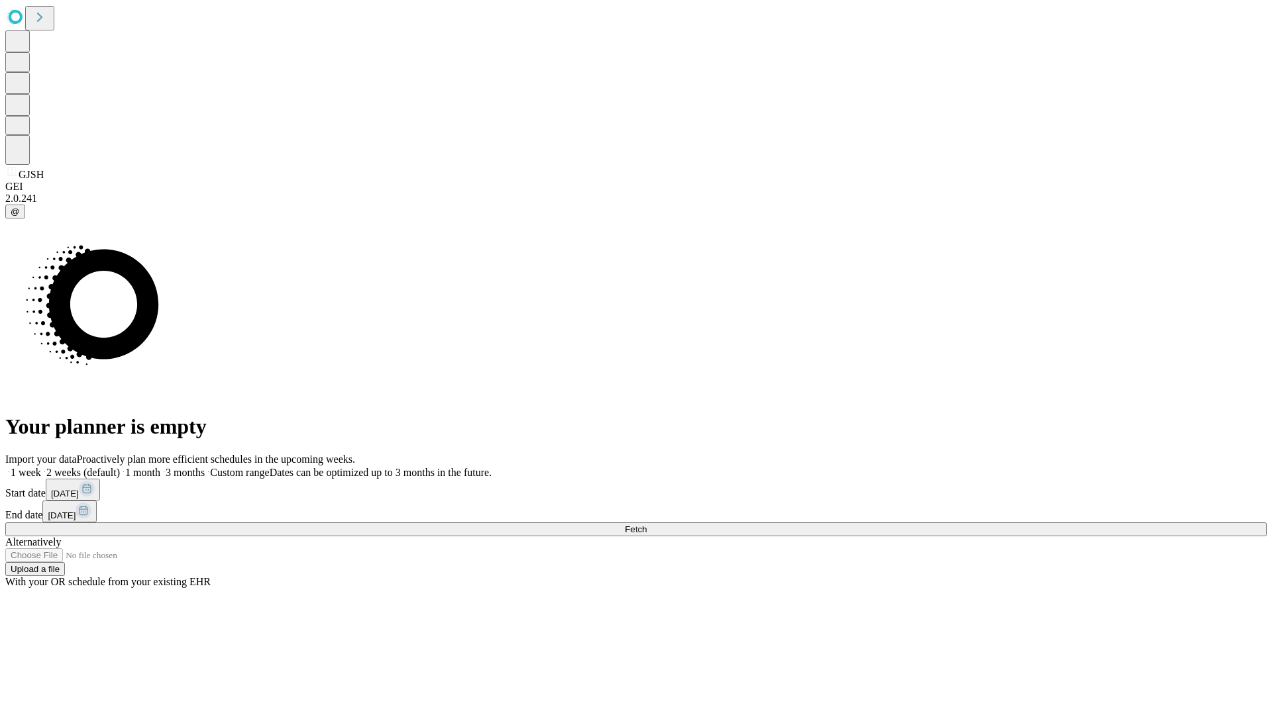
click at [646, 525] on span "Fetch" at bounding box center [636, 530] width 22 height 10
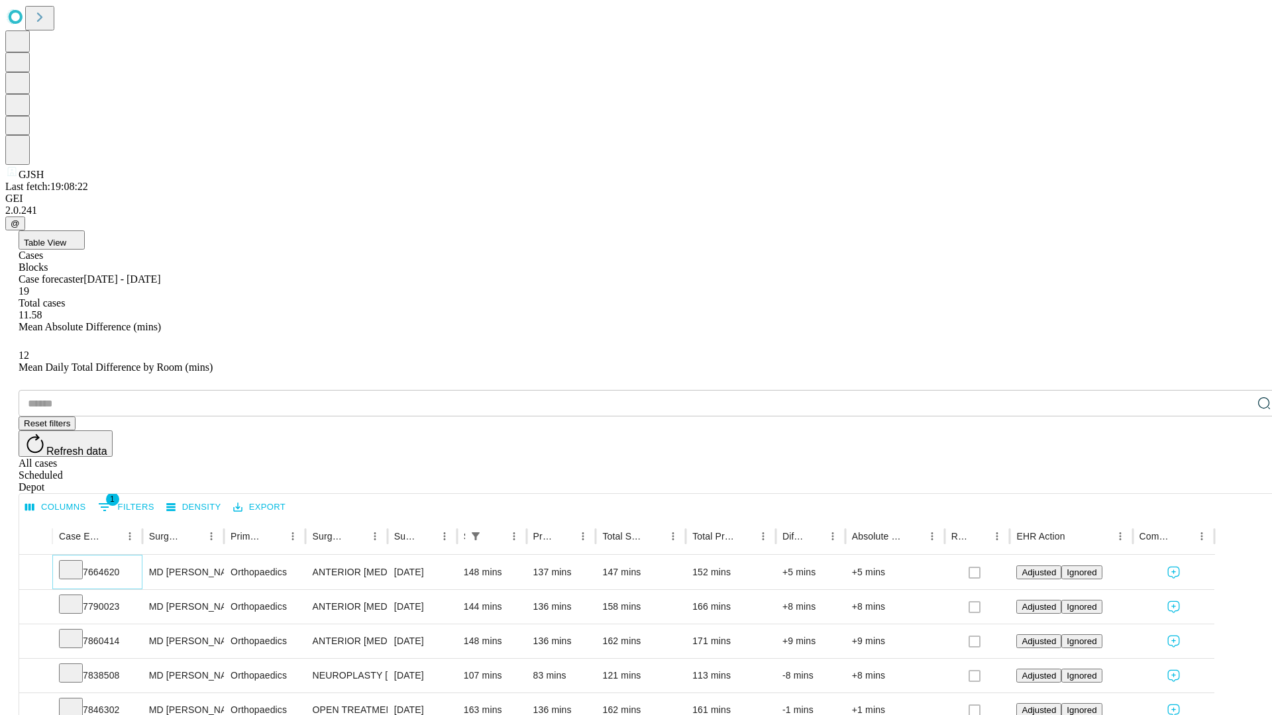
click at [77, 562] on icon at bounding box center [70, 568] width 13 height 13
